Goal: Task Accomplishment & Management: Use online tool/utility

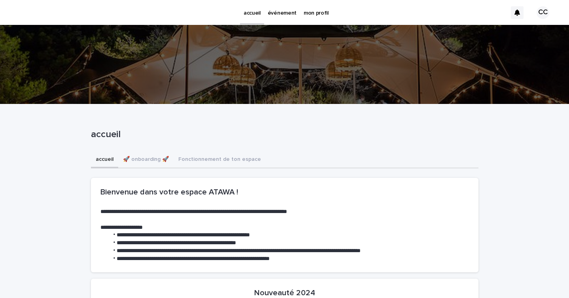
click at [275, 15] on p "événement" at bounding box center [282, 8] width 29 height 17
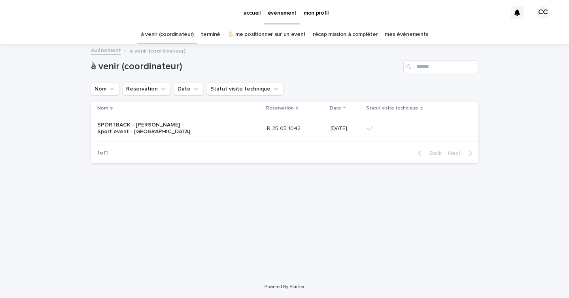
click at [221, 130] on div "SPORTBACK - [PERSON_NAME] - Sport event - [GEOGRAPHIC_DATA]" at bounding box center [178, 129] width 163 height 20
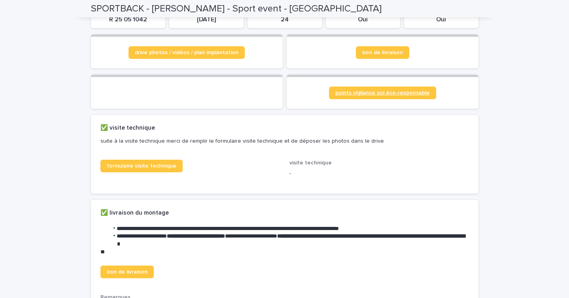
scroll to position [103, 0]
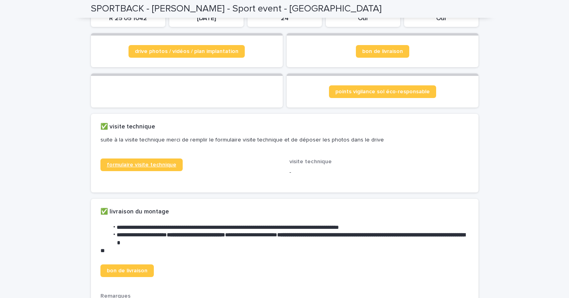
click at [134, 168] on span "formulaire visite technique" at bounding box center [142, 165] width 70 height 6
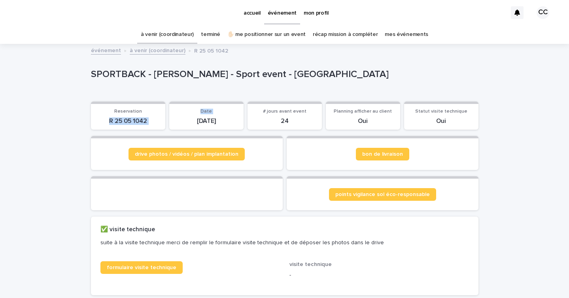
drag, startPoint x: 108, startPoint y: 121, endPoint x: 169, endPoint y: 121, distance: 61.7
click at [169, 121] on div "Reservation R 25 05 1042 Date [DATE] # jours avant event 24 Planning afficher a…" at bounding box center [284, 116] width 387 height 28
click at [155, 124] on p "R 25 05 1042" at bounding box center [128, 121] width 65 height 8
drag, startPoint x: 110, startPoint y: 120, endPoint x: 146, endPoint y: 120, distance: 36.8
click at [146, 120] on p "R 25 05 1042" at bounding box center [128, 121] width 65 height 8
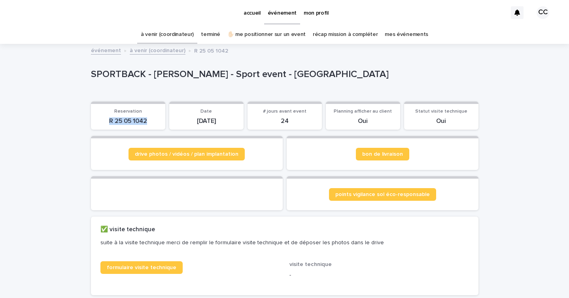
copy p "R 25 05 1042"
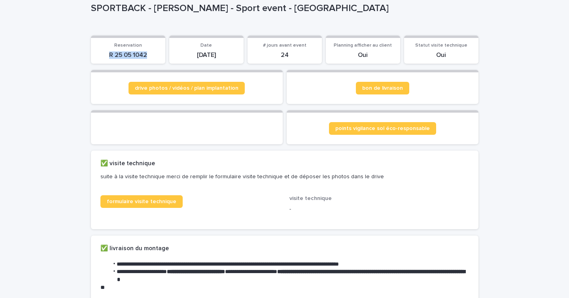
scroll to position [79, 0]
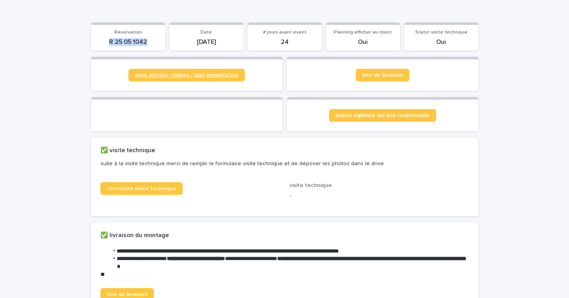
click at [189, 78] on link "drive photos / vidéos / plan implantation" at bounding box center [186, 75] width 116 height 13
